Goal: Task Accomplishment & Management: Use online tool/utility

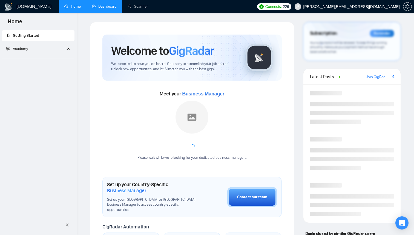
click at [108, 9] on link "Dashboard" at bounding box center [104, 6] width 25 height 5
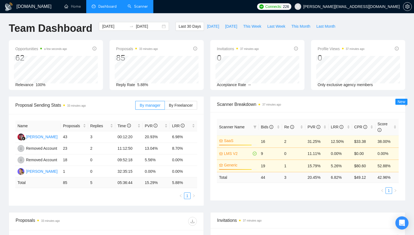
click at [141, 7] on link "Scanner" at bounding box center [138, 6] width 20 height 5
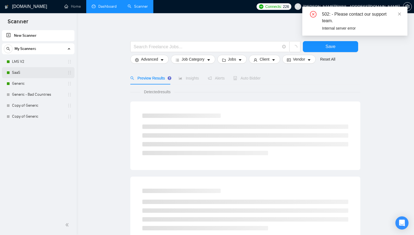
click at [29, 76] on link "SaaS" at bounding box center [38, 72] width 52 height 11
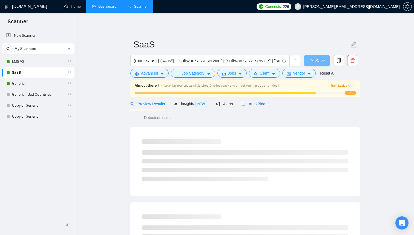
click at [254, 101] on div "Auto Bidder" at bounding box center [255, 104] width 27 height 6
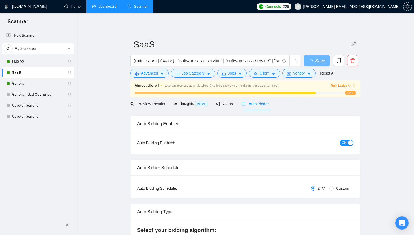
checkbox input "true"
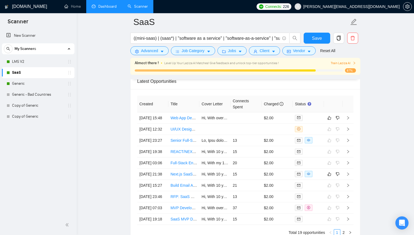
scroll to position [1409, 0]
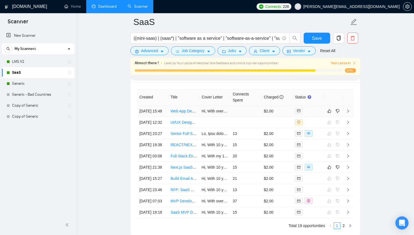
click at [315, 113] on div at bounding box center [308, 111] width 27 height 6
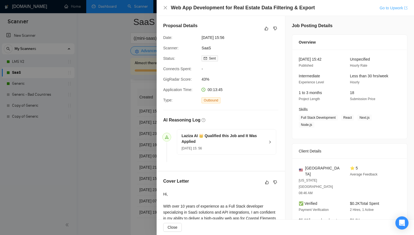
click at [383, 7] on link "Go to Upwork" at bounding box center [394, 8] width 28 height 4
